Goal: Task Accomplishment & Management: Understand process/instructions

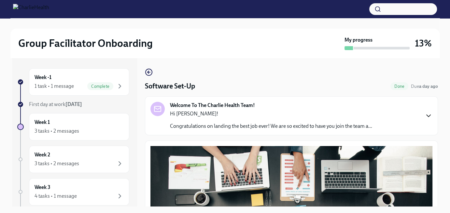
click at [427, 116] on icon "button" at bounding box center [429, 116] width 4 height 2
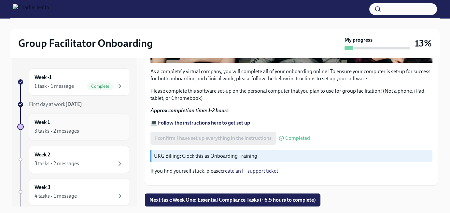
click at [80, 121] on div "Week 1 3 tasks • 2 messages" at bounding box center [79, 127] width 89 height 16
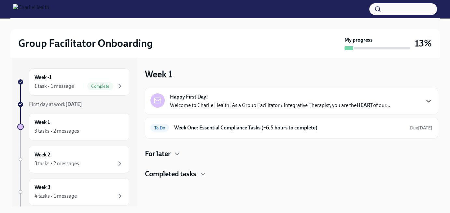
click at [428, 101] on icon "button" at bounding box center [429, 101] width 8 height 8
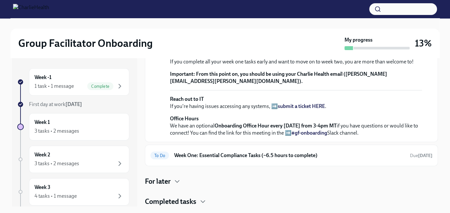
scroll to position [260, 0]
click at [410, 156] on span "Due [DATE]" at bounding box center [421, 156] width 22 height 6
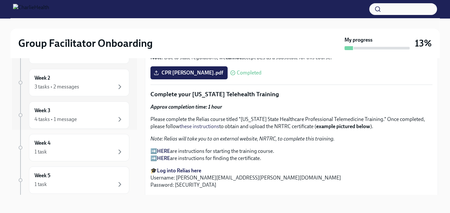
scroll to position [944, 0]
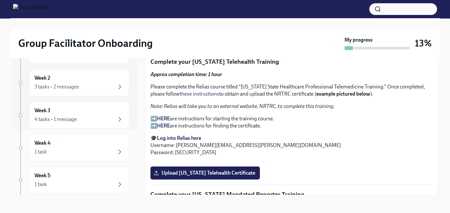
click at [166, 116] on strong "HERE" at bounding box center [163, 119] width 13 height 6
drag, startPoint x: 175, startPoint y: 143, endPoint x: 247, endPoint y: 144, distance: 71.6
click at [247, 144] on p "🎓 Log into Relias here Username: [PERSON_NAME][EMAIL_ADDRESS][PERSON_NAME][DOMA…" at bounding box center [291, 145] width 282 height 21
copy p "[PERSON_NAME][EMAIL_ADDRESS][PERSON_NAME][DOMAIN_NAME]"
click at [186, 135] on strong "Log into Relias here" at bounding box center [179, 138] width 44 height 6
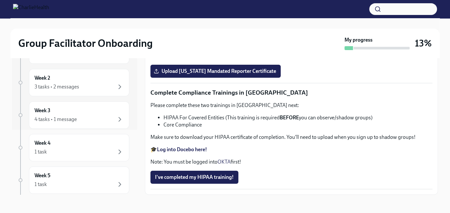
scroll to position [1172, 0]
